Goal: Task Accomplishment & Management: Manage account settings

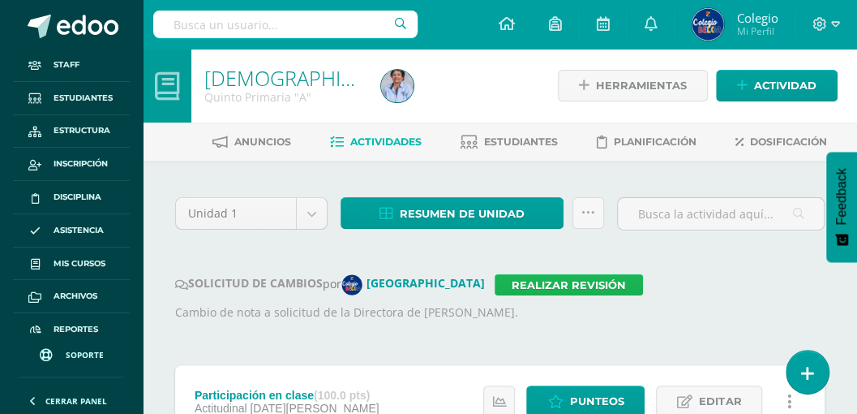
click at [496, 284] on link "Realizar revisión" at bounding box center [569, 284] width 148 height 21
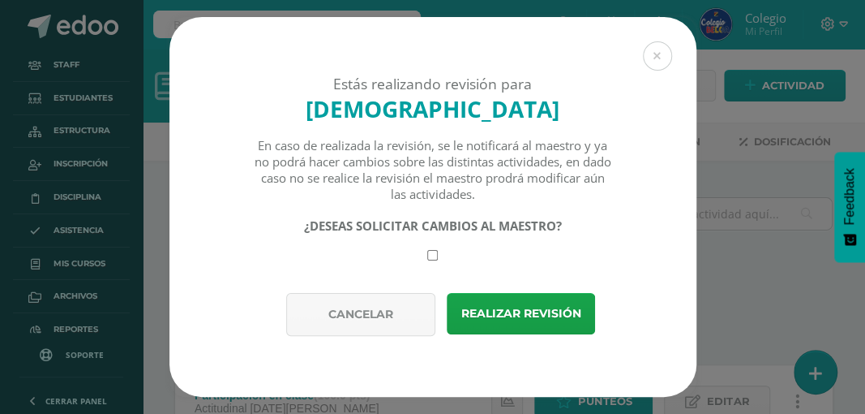
click at [435, 259] on input "checkbox" at bounding box center [432, 255] width 11 height 11
checkbox input "true"
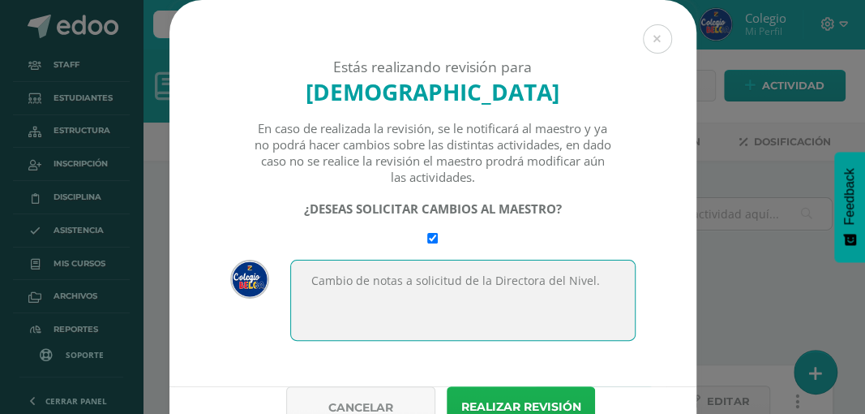
type textarea "Cambio de notas a solicitud de la Directora del Nivel."
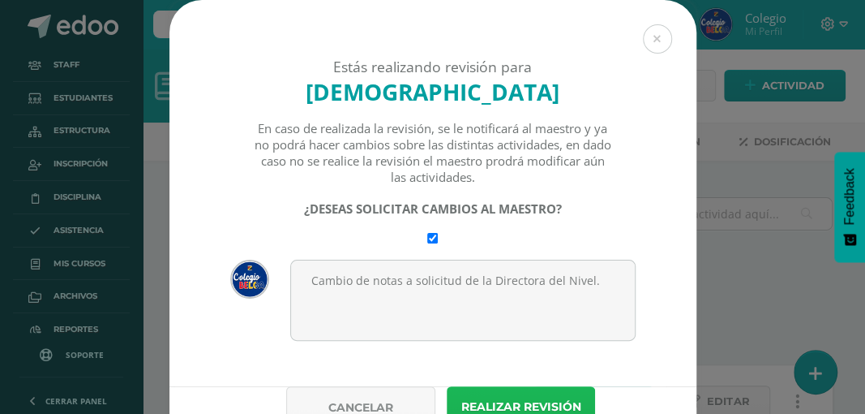
click at [471, 405] on button "Realizar revisión" at bounding box center [521, 406] width 148 height 41
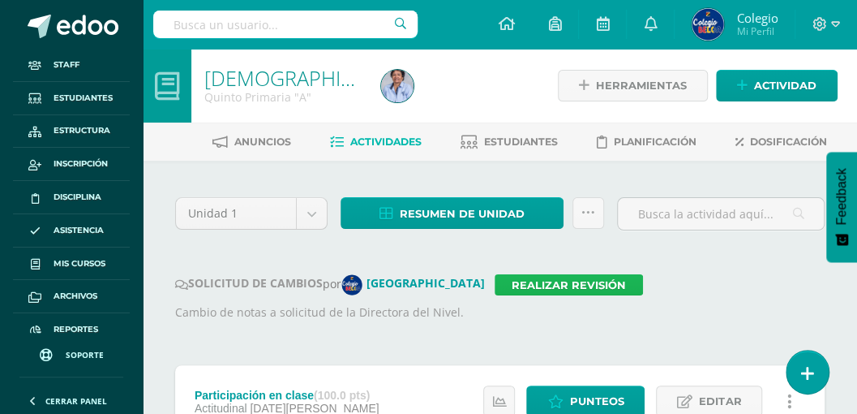
click at [495, 284] on link "Realizar revisión" at bounding box center [569, 284] width 148 height 21
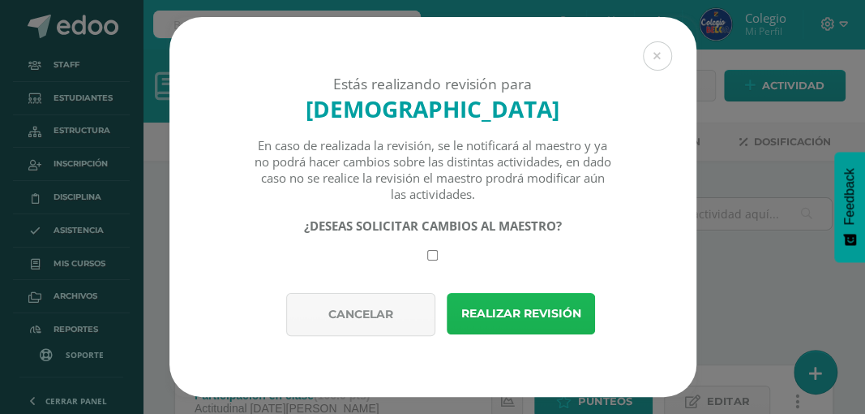
click at [483, 314] on button "Realizar revisión" at bounding box center [521, 313] width 148 height 41
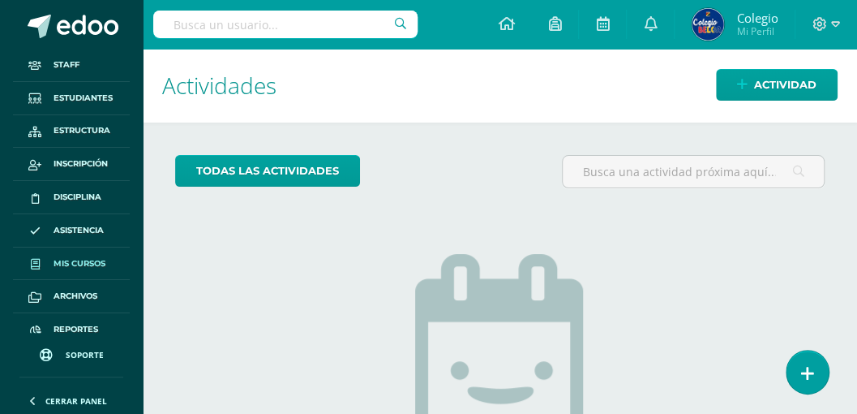
click at [71, 258] on span "Mis cursos" at bounding box center [80, 263] width 52 height 13
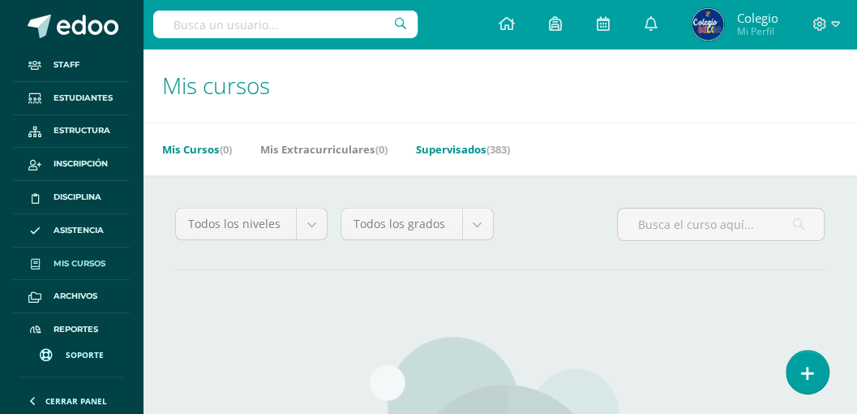
click at [454, 152] on link "Supervisados (383)" at bounding box center [463, 149] width 94 height 26
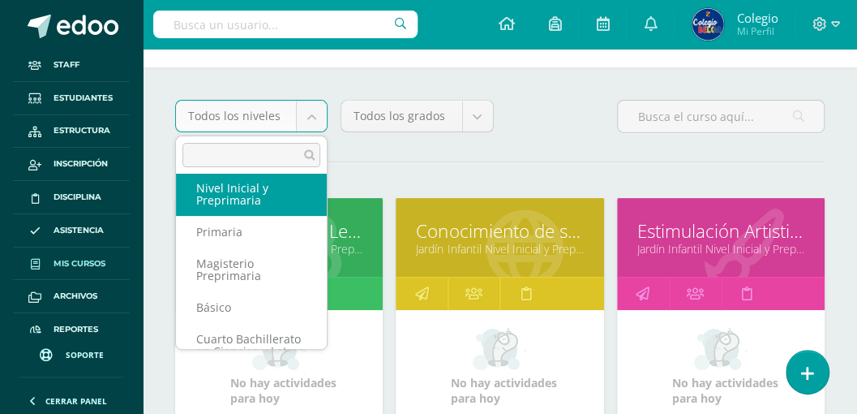
scroll to position [162, 0]
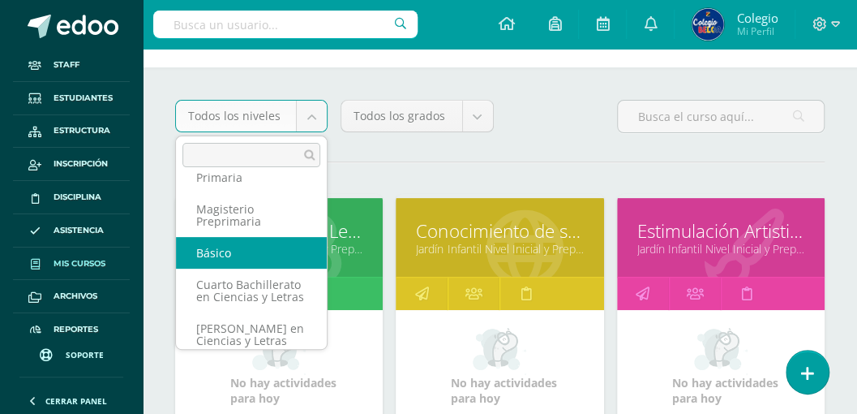
select select "30"
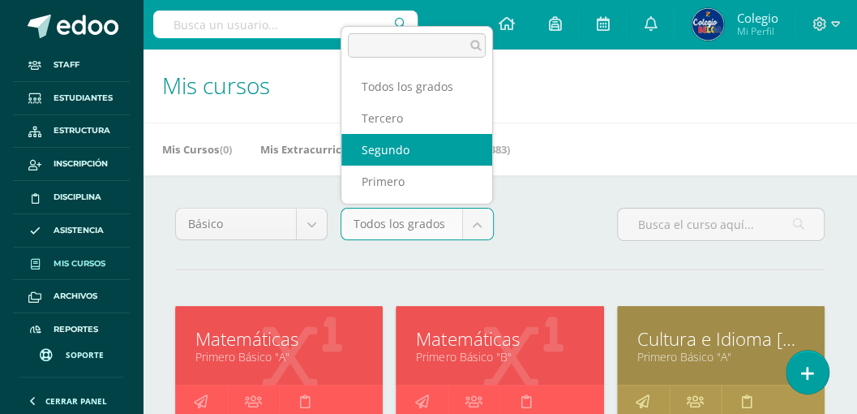
select select "93"
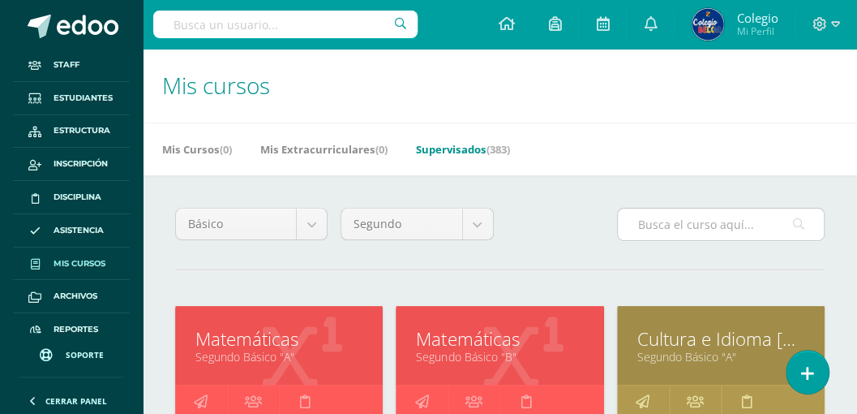
drag, startPoint x: 663, startPoint y: 219, endPoint x: 663, endPoint y: 207, distance: 12.2
click at [663, 219] on input "text" at bounding box center [721, 224] width 206 height 32
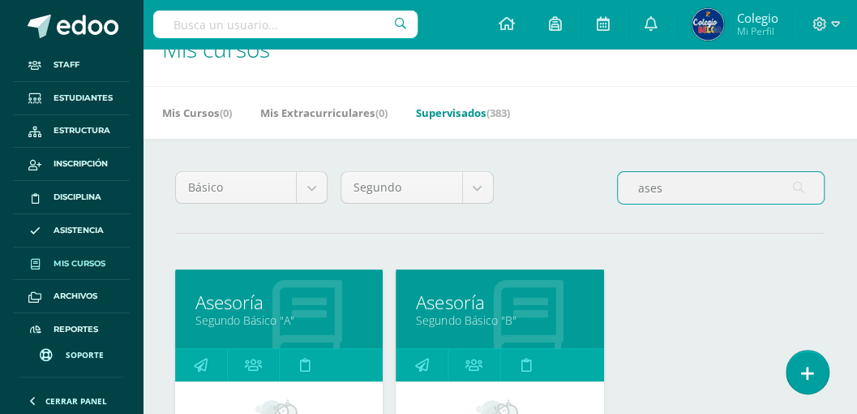
scroll to position [54, 0]
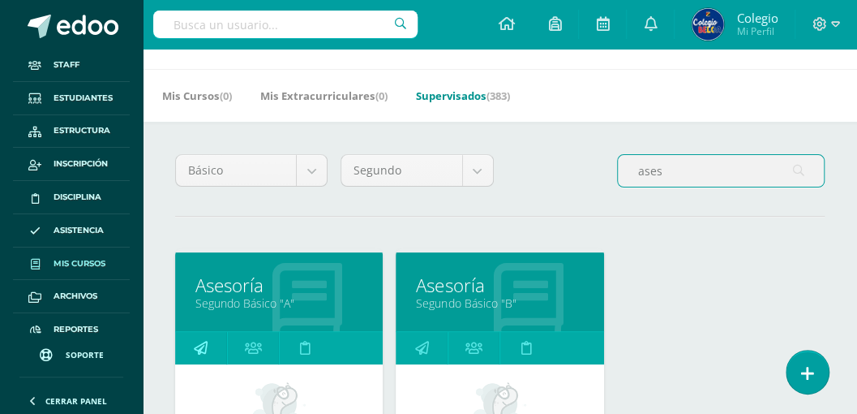
type input "ases"
click at [195, 342] on icon at bounding box center [201, 348] width 14 height 32
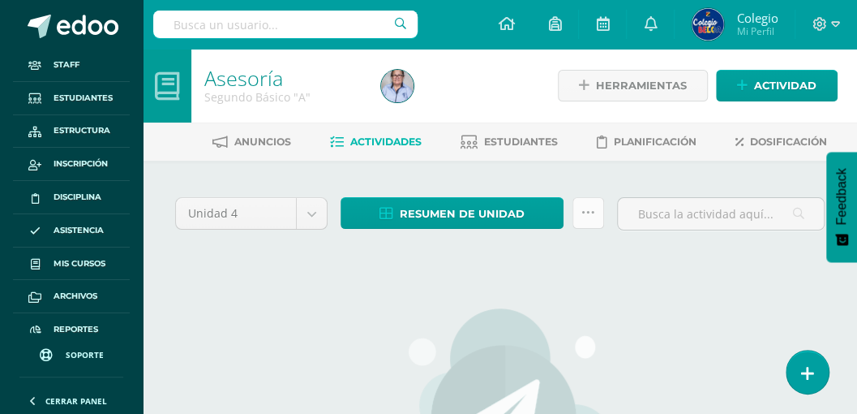
click at [592, 217] on icon at bounding box center [588, 213] width 14 height 14
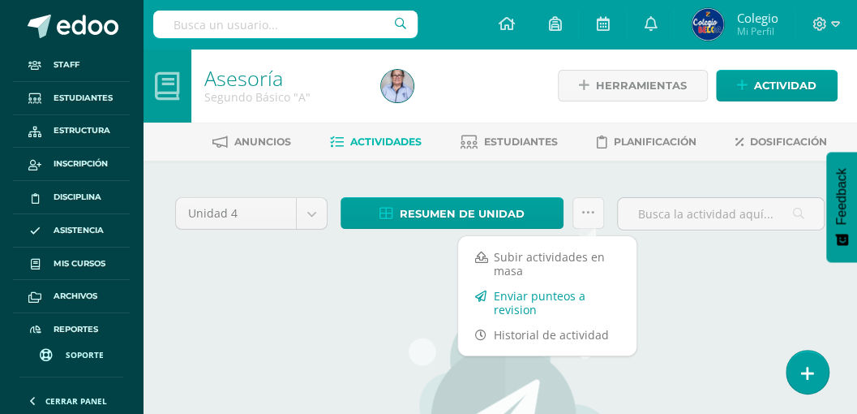
click at [538, 294] on link "Enviar punteos a revision" at bounding box center [547, 302] width 178 height 39
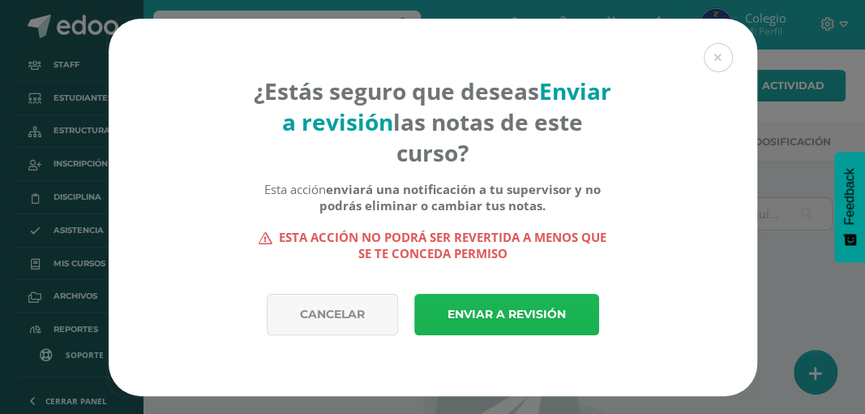
click at [504, 316] on link "Enviar a revisión" at bounding box center [506, 314] width 185 height 41
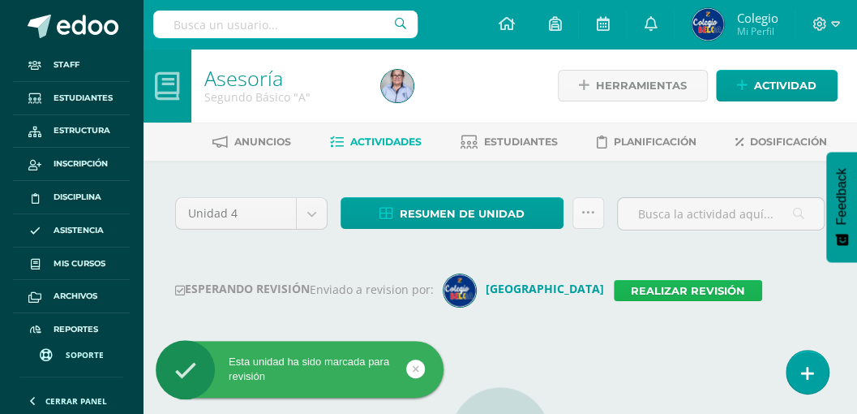
click at [615, 294] on link "Realizar revisión" at bounding box center [688, 290] width 148 height 21
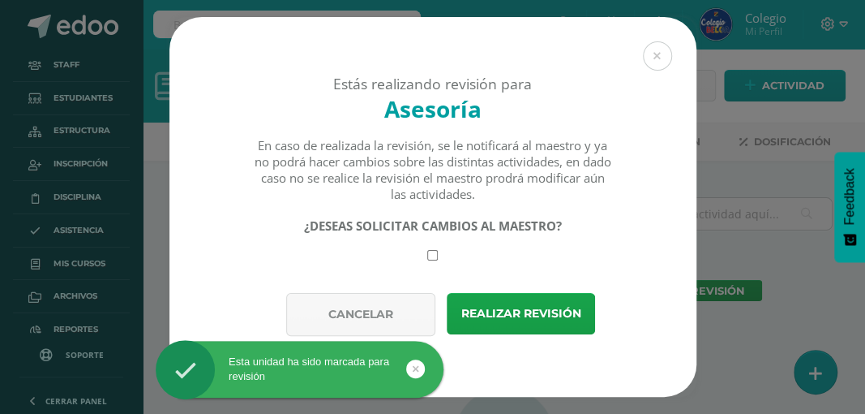
click at [435, 259] on input "checkbox" at bounding box center [432, 255] width 11 height 11
checkbox input "true"
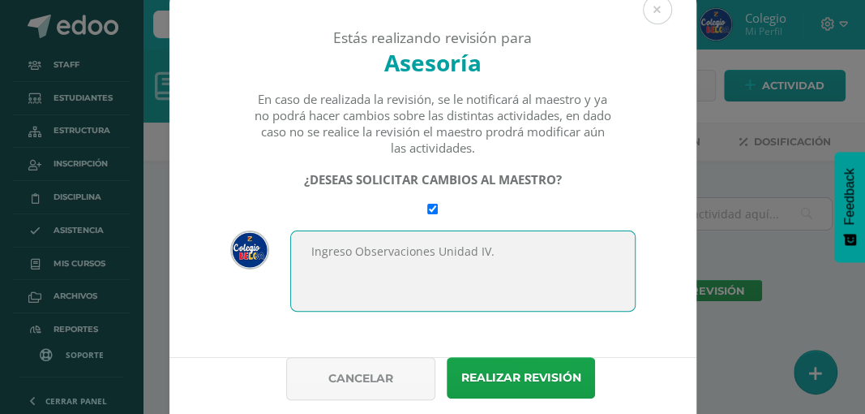
scroll to position [54, 0]
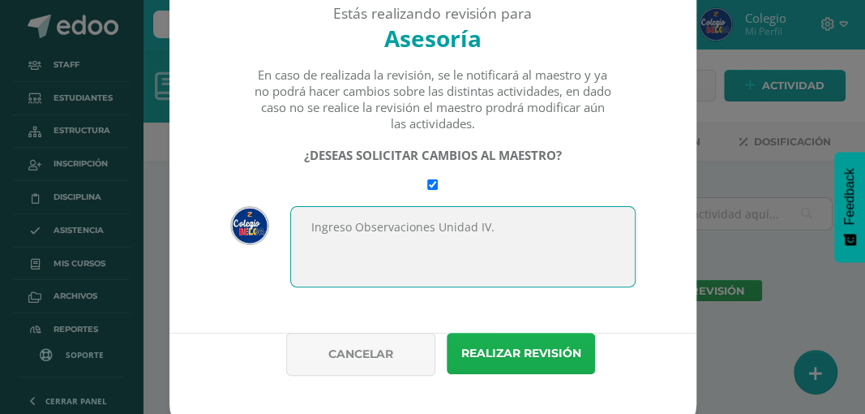
type textarea "Ingreso Observaciones Unidad IV."
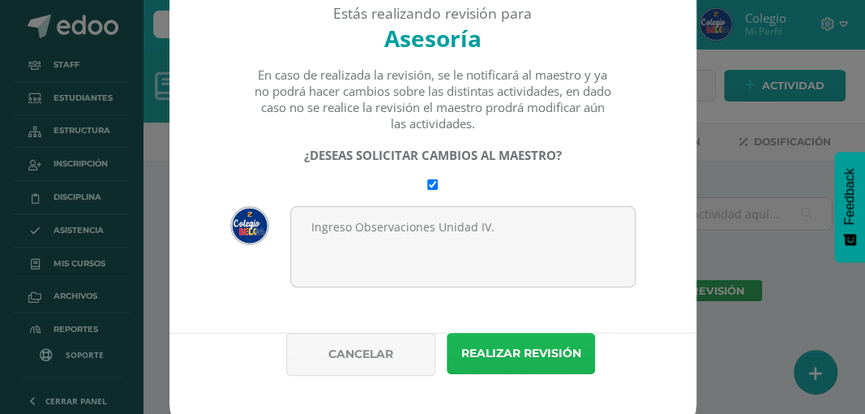
drag, startPoint x: 476, startPoint y: 354, endPoint x: 482, endPoint y: 333, distance: 21.1
click at [477, 354] on button "Realizar revisión" at bounding box center [521, 352] width 148 height 41
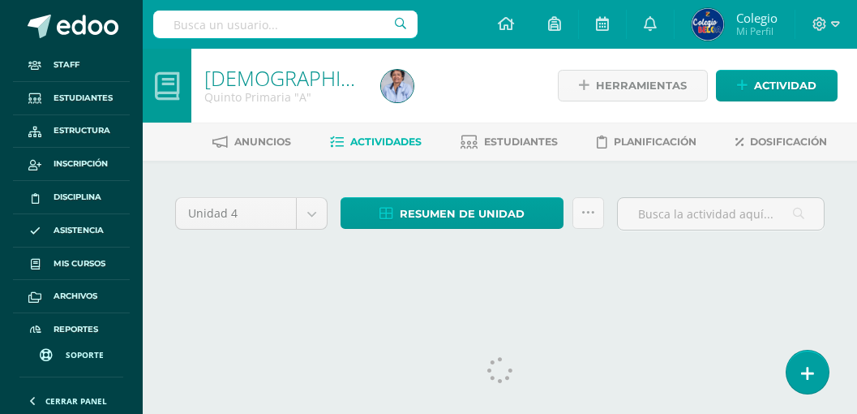
select select "Unidad 1"
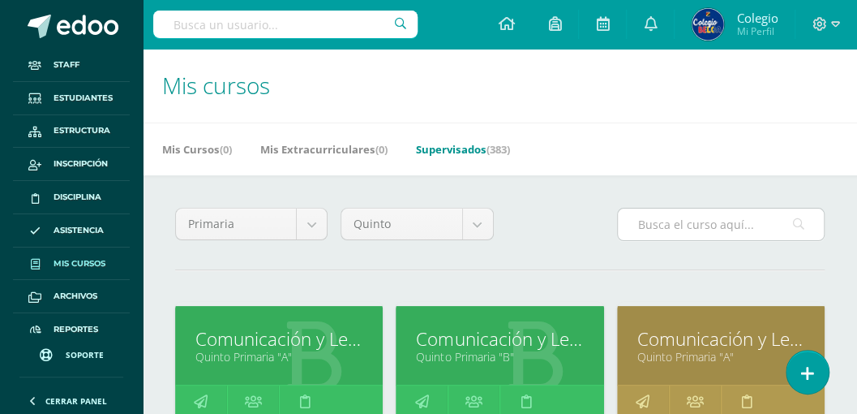
click at [704, 222] on input "text" at bounding box center [721, 224] width 206 height 32
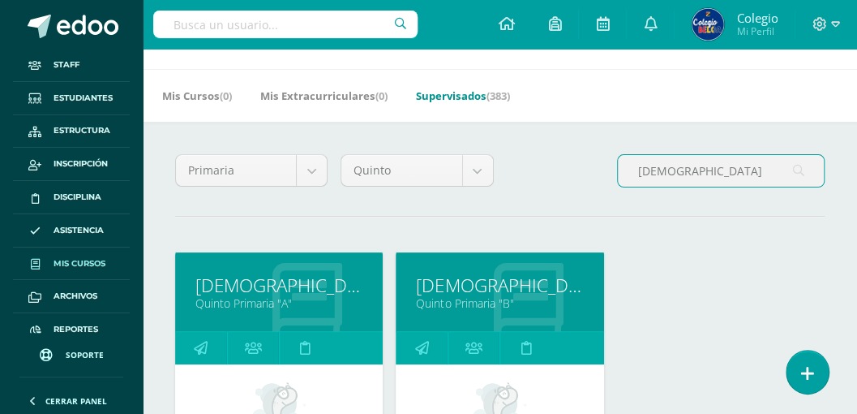
scroll to position [54, 0]
type input "evangeli"
click at [424, 349] on icon at bounding box center [421, 348] width 14 height 32
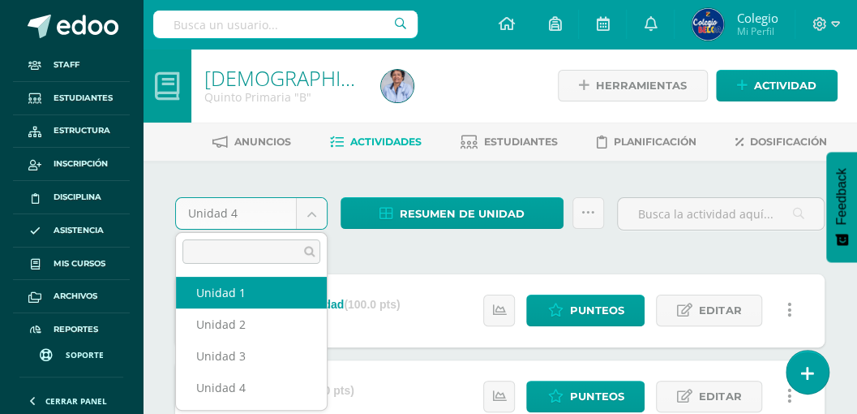
select select "Unidad 1"
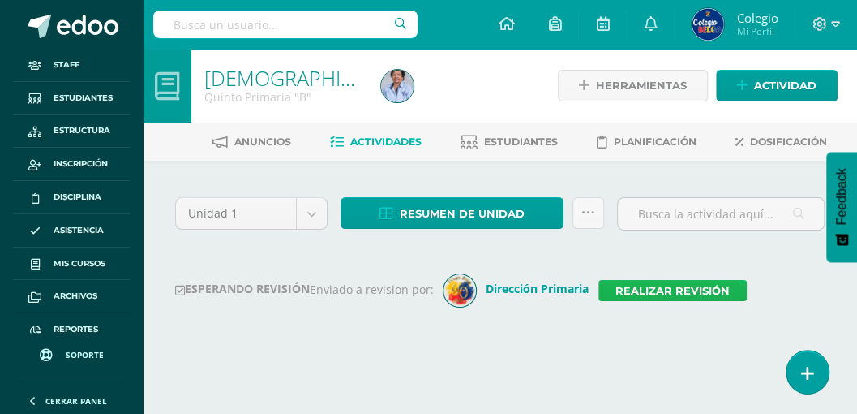
click at [638, 287] on link "Realizar revisión" at bounding box center [672, 290] width 148 height 21
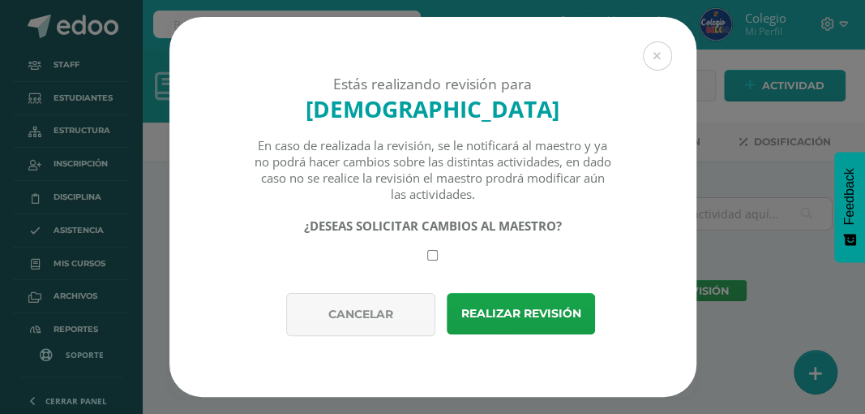
click at [430, 256] on input "checkbox" at bounding box center [432, 255] width 11 height 11
checkbox input "true"
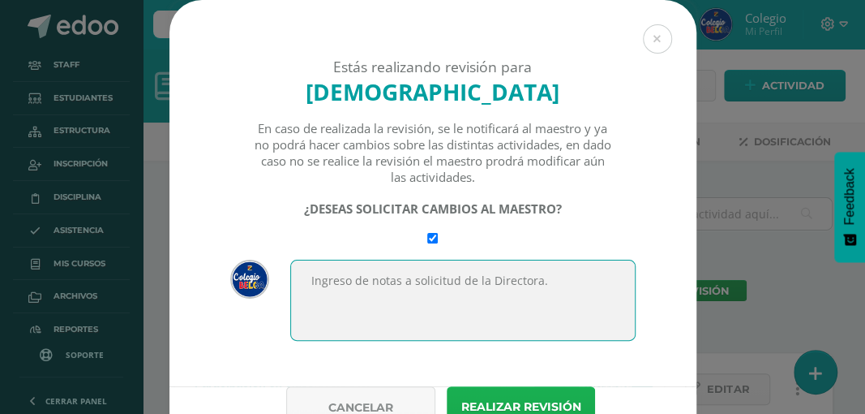
type textarea "Ingreso de notas a solicitud de la Directora."
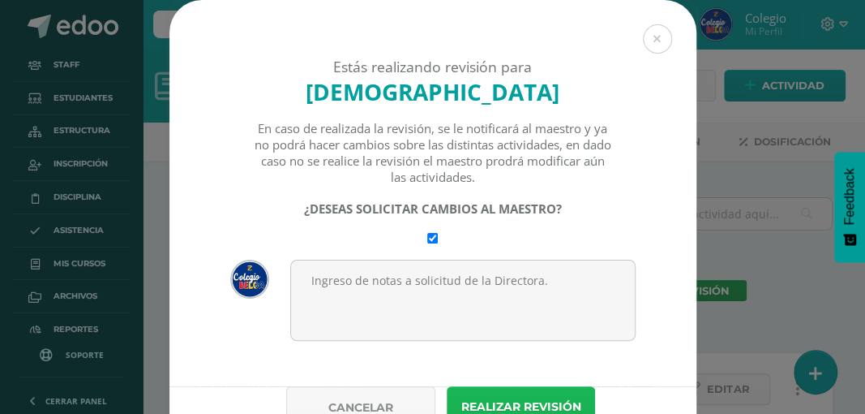
drag, startPoint x: 496, startPoint y: 407, endPoint x: 489, endPoint y: 402, distance: 8.8
click at [495, 406] on button "Realizar revisión" at bounding box center [521, 406] width 148 height 41
